Goal: Transaction & Acquisition: Purchase product/service

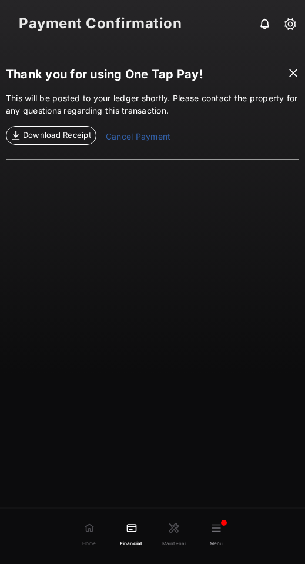
click at [292, 72] on span at bounding box center [294, 74] width 12 height 15
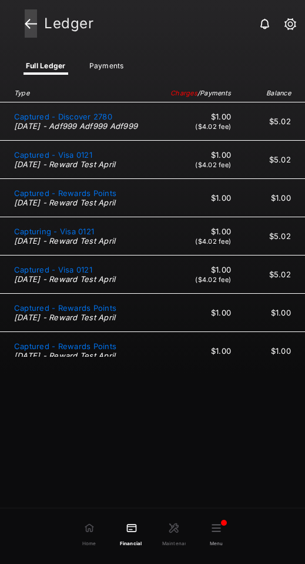
click at [28, 20] on link at bounding box center [31, 23] width 12 height 28
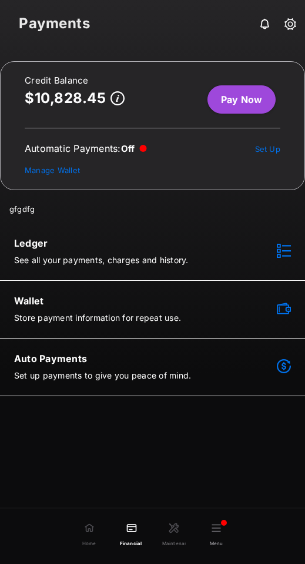
click at [145, 324] on link "Wallet Store payment information for repeat use." at bounding box center [152, 309] width 305 height 57
